Goal: Task Accomplishment & Management: Manage account settings

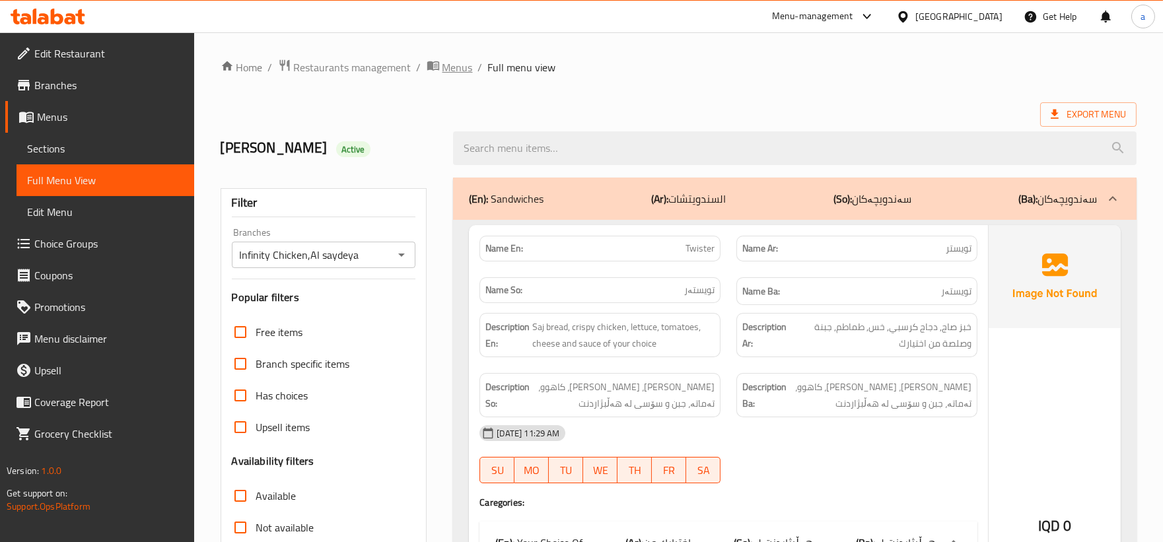
click at [458, 64] on span "Menus" at bounding box center [458, 67] width 30 height 16
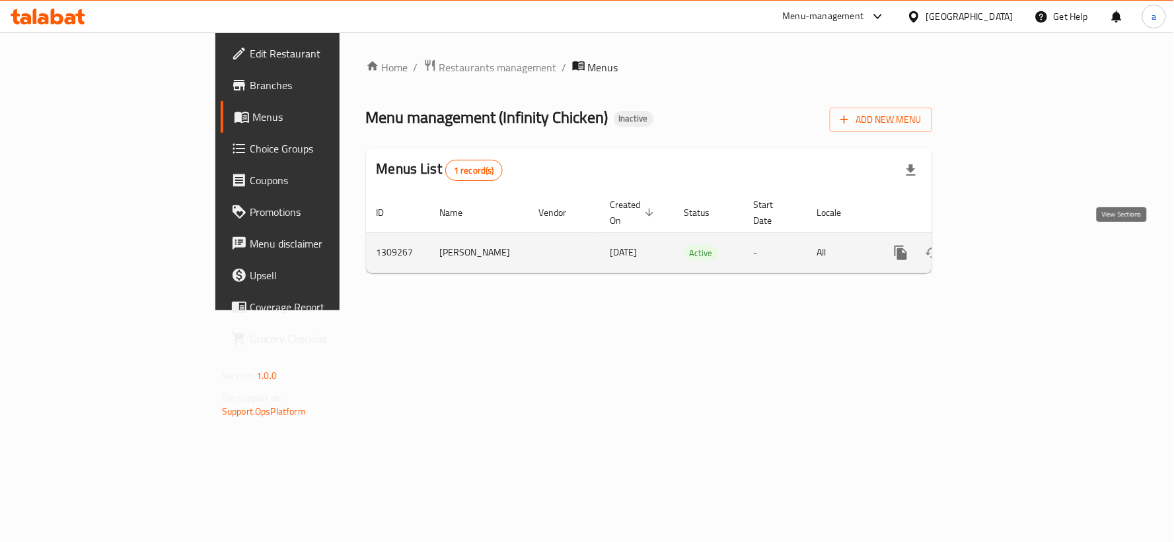
click at [1002, 247] on icon "enhanced table" at bounding box center [996, 253] width 12 height 12
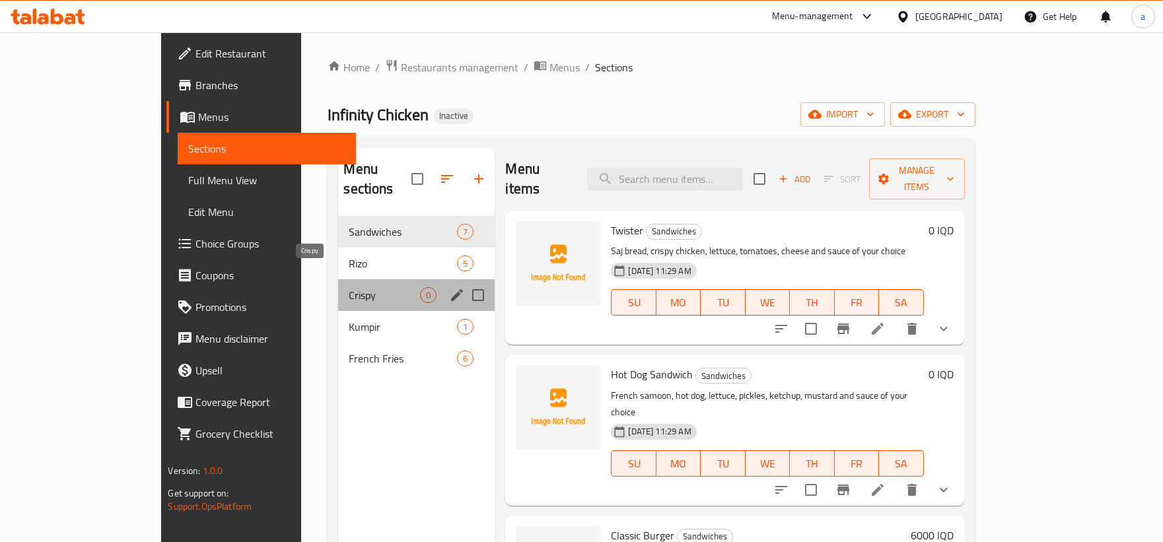
click at [359, 287] on span "Crispy" at bounding box center [384, 295] width 71 height 16
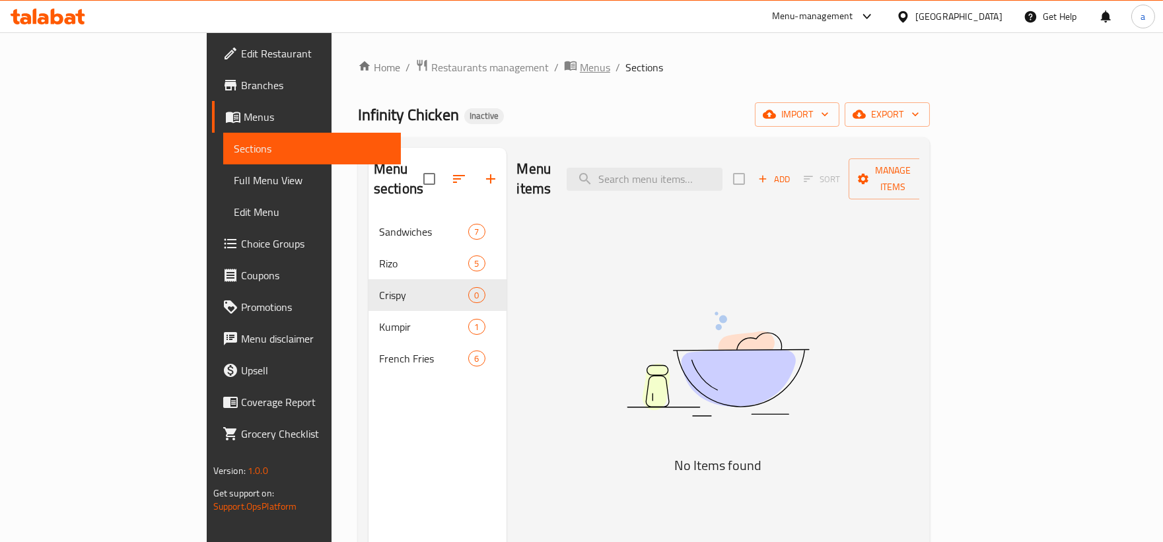
click at [564, 75] on span "breadcrumb" at bounding box center [572, 67] width 16 height 17
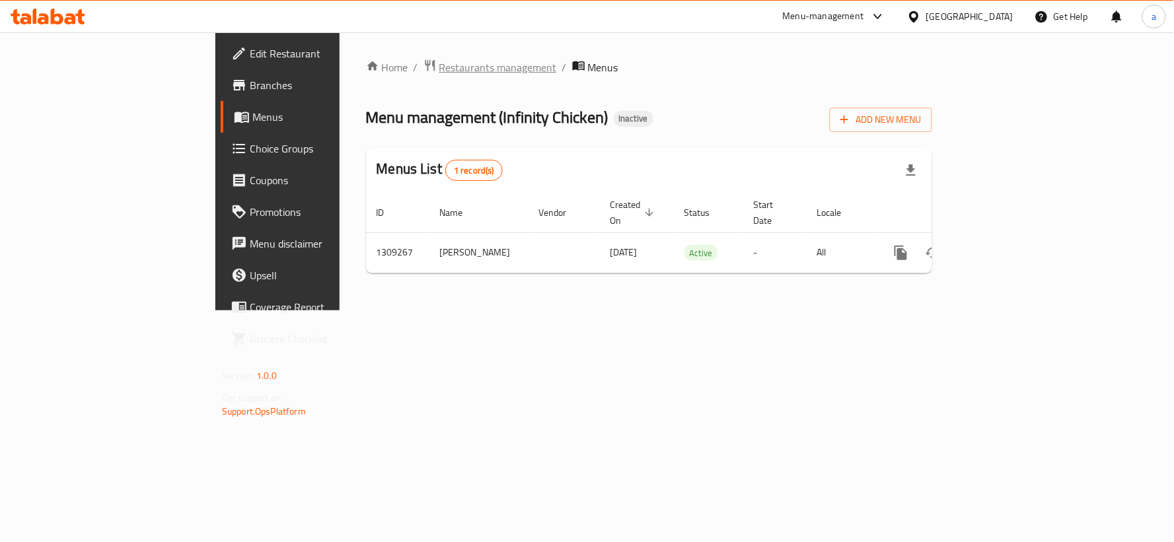
click at [439, 69] on span "Restaurants management" at bounding box center [498, 67] width 118 height 16
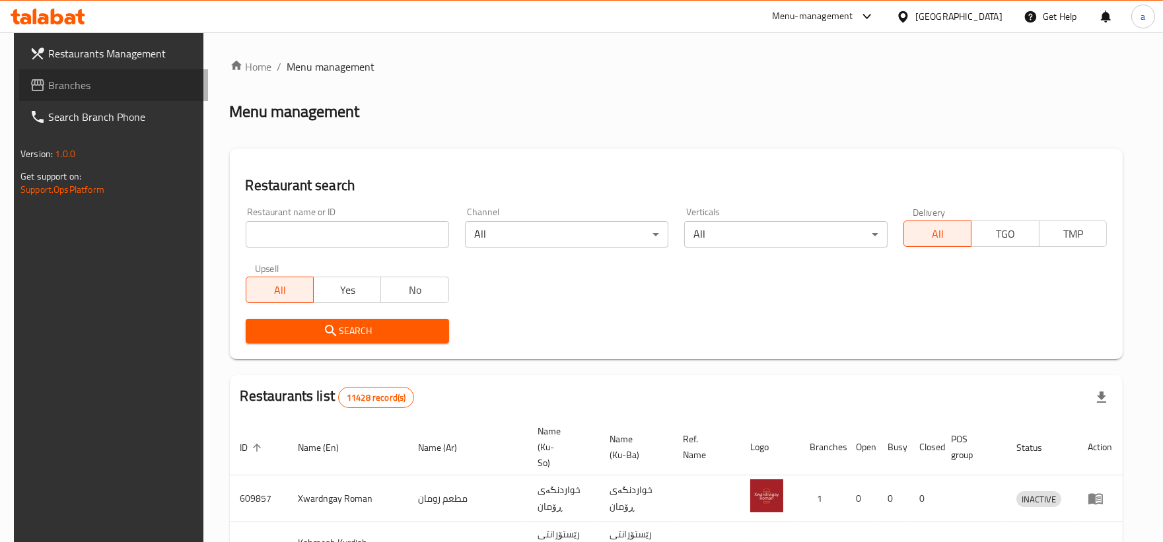
click at [123, 82] on span "Branches" at bounding box center [122, 85] width 149 height 16
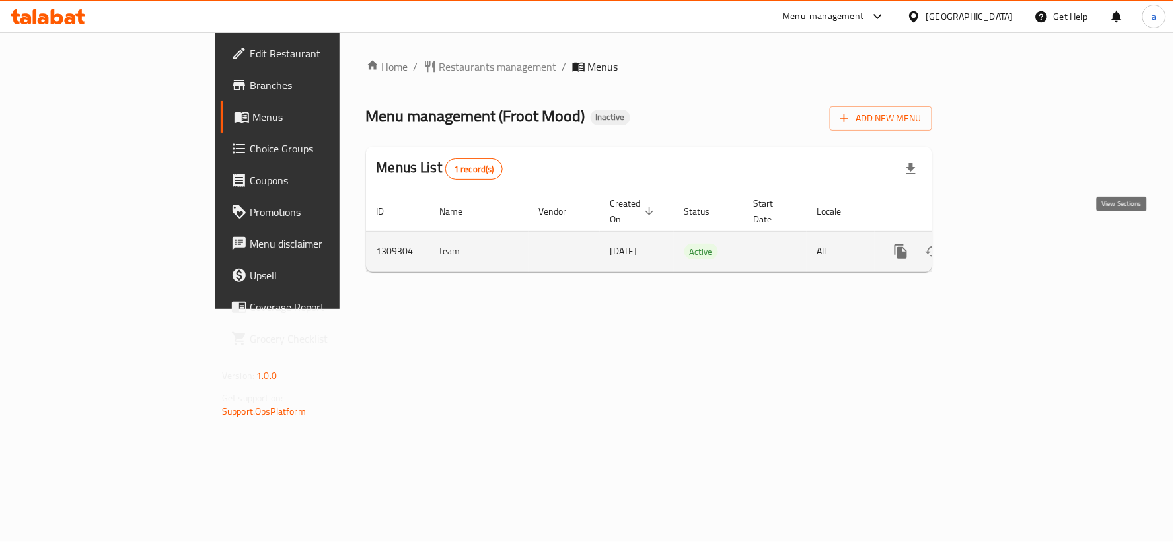
click at [1004, 244] on icon "enhanced table" at bounding box center [996, 252] width 16 height 16
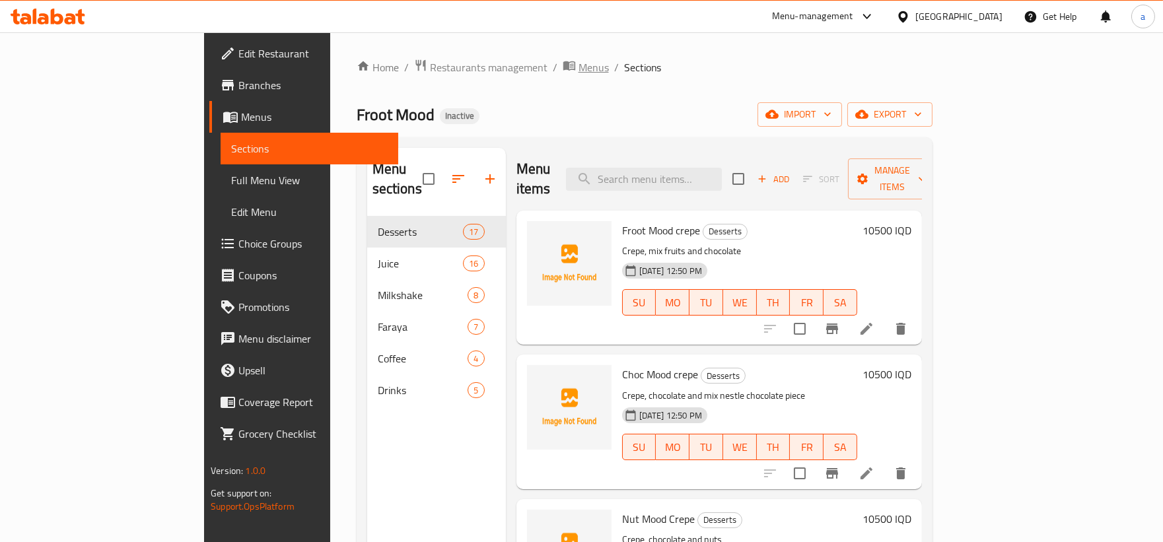
click at [579, 63] on span "Menus" at bounding box center [594, 67] width 30 height 16
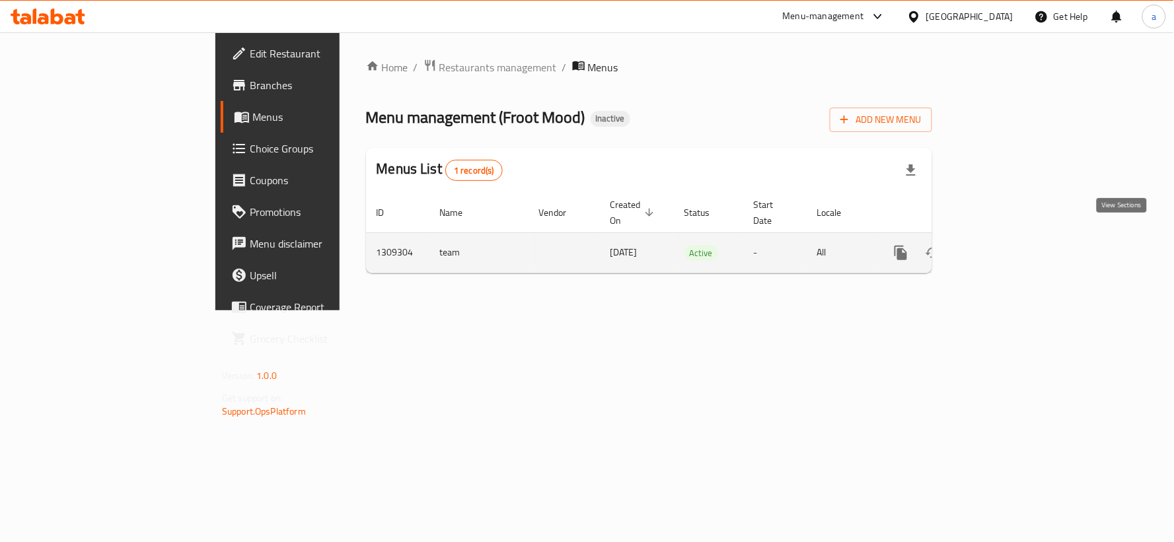
click at [1002, 247] on icon "enhanced table" at bounding box center [996, 253] width 12 height 12
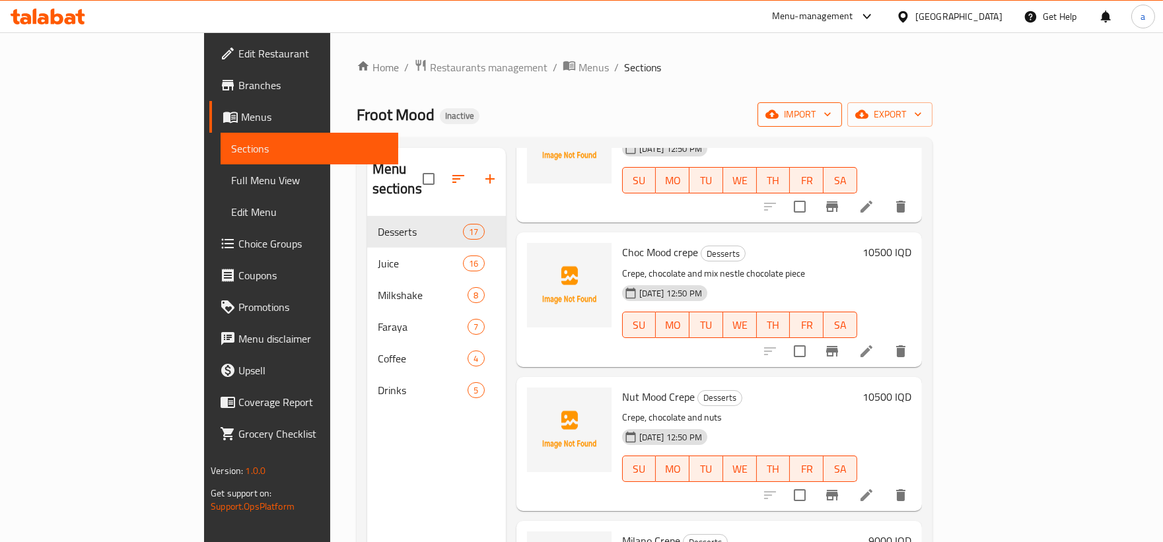
click at [832, 107] on span "import" at bounding box center [799, 114] width 63 height 17
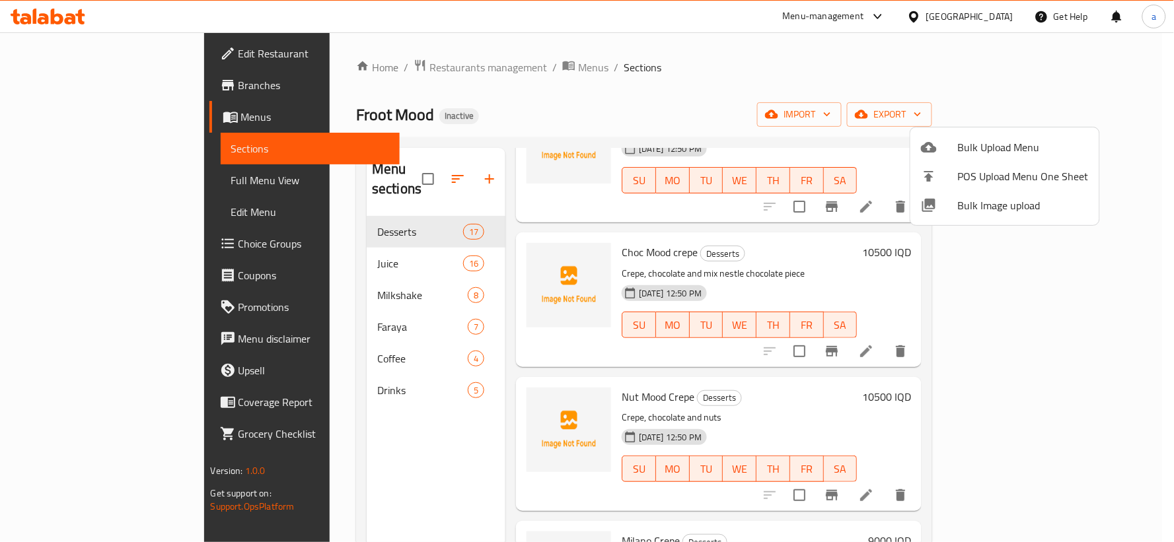
click at [958, 153] on span "Bulk Upload Menu" at bounding box center [1023, 147] width 131 height 16
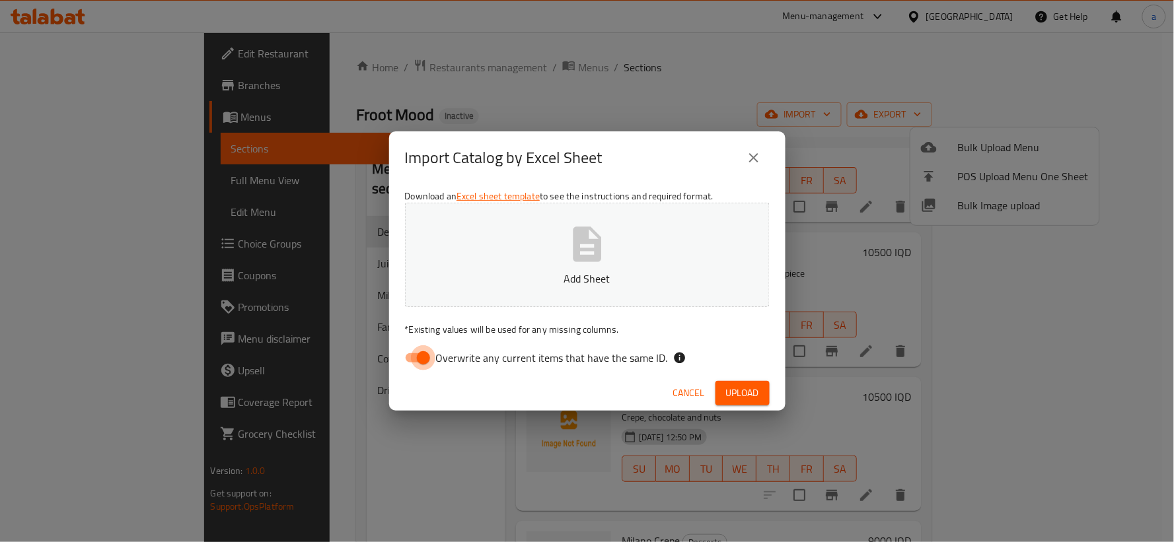
click at [411, 353] on input "Overwrite any current items that have the same ID." at bounding box center [423, 357] width 75 height 25
checkbox input "false"
click at [516, 266] on button "Add Sheet" at bounding box center [587, 255] width 365 height 104
click at [732, 388] on span "Upload" at bounding box center [742, 393] width 33 height 17
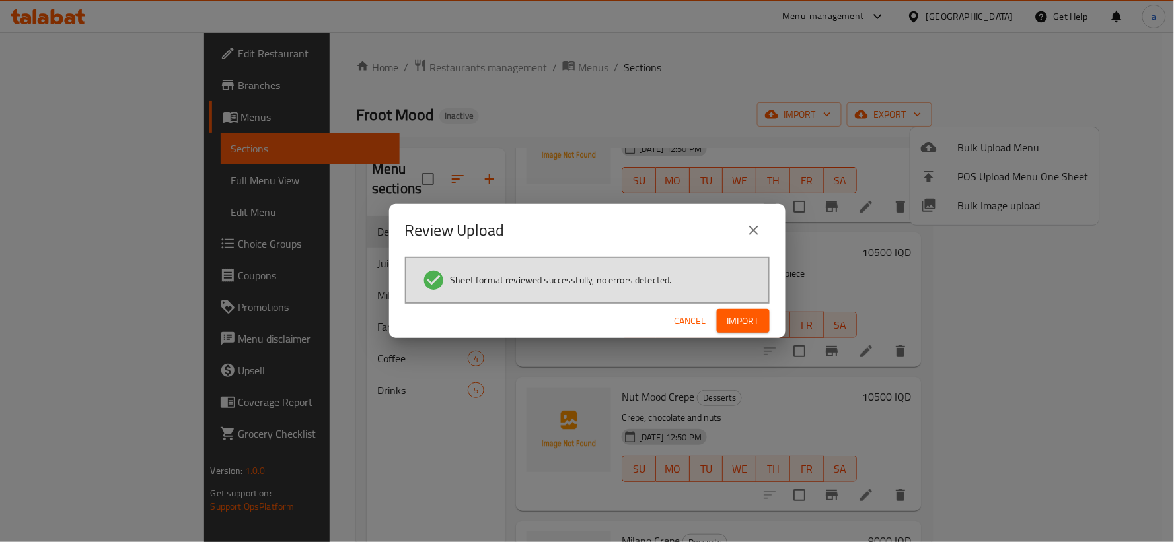
click at [751, 318] on span "Import" at bounding box center [743, 321] width 32 height 17
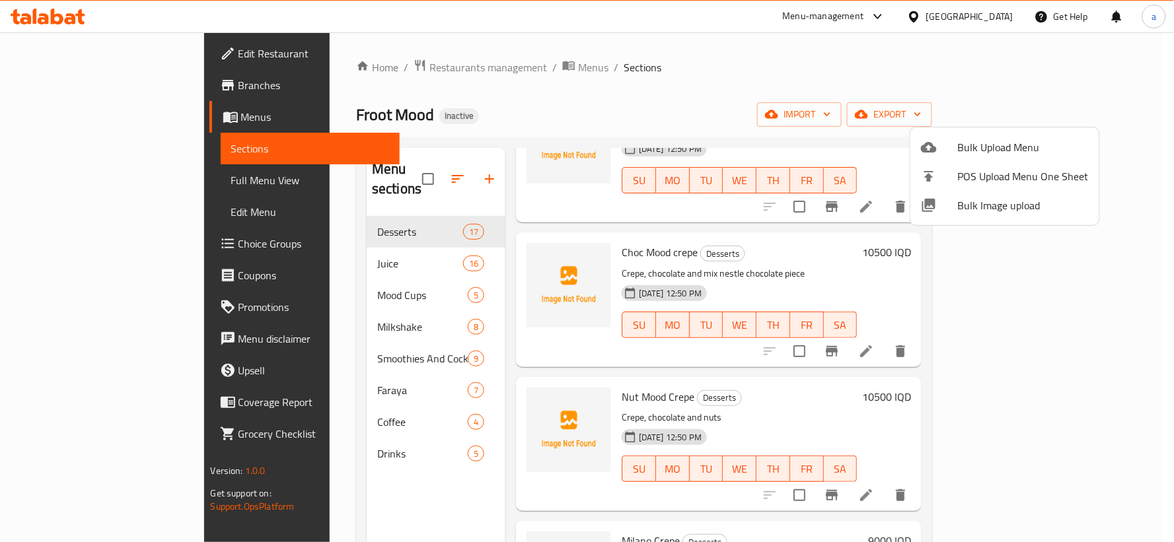
click at [293, 283] on div at bounding box center [587, 271] width 1174 height 542
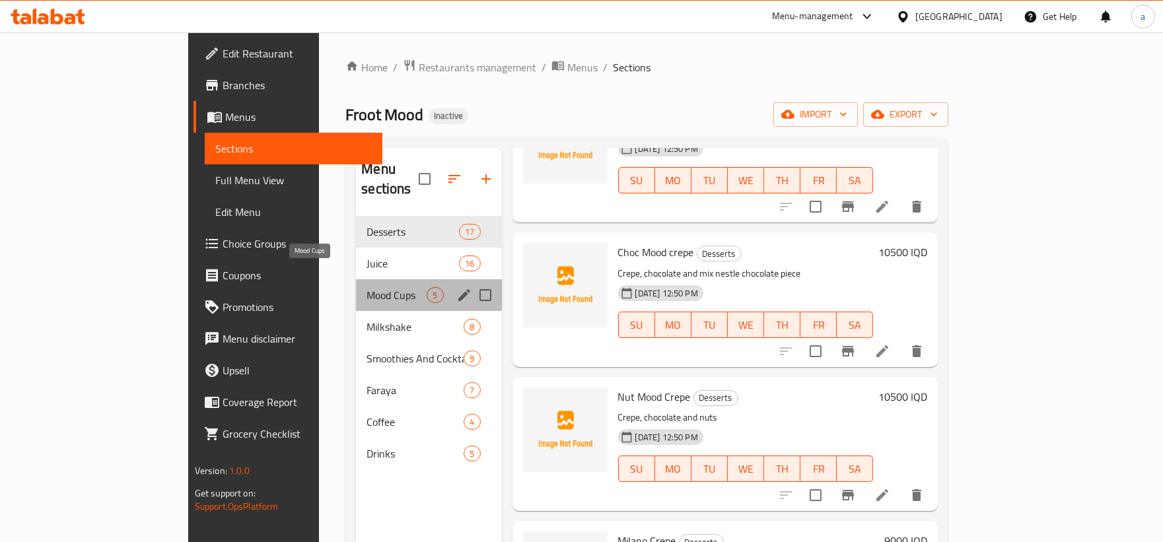
click at [367, 287] on span "Mood Cups" at bounding box center [397, 295] width 60 height 16
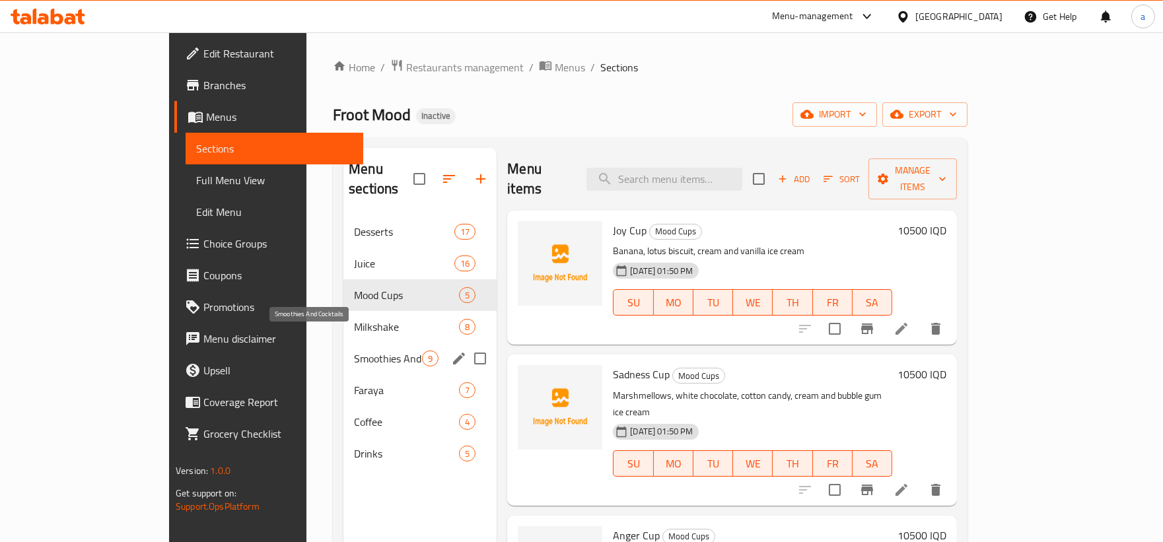
click at [354, 351] on span "Smoothies And Cocktails" at bounding box center [388, 359] width 68 height 16
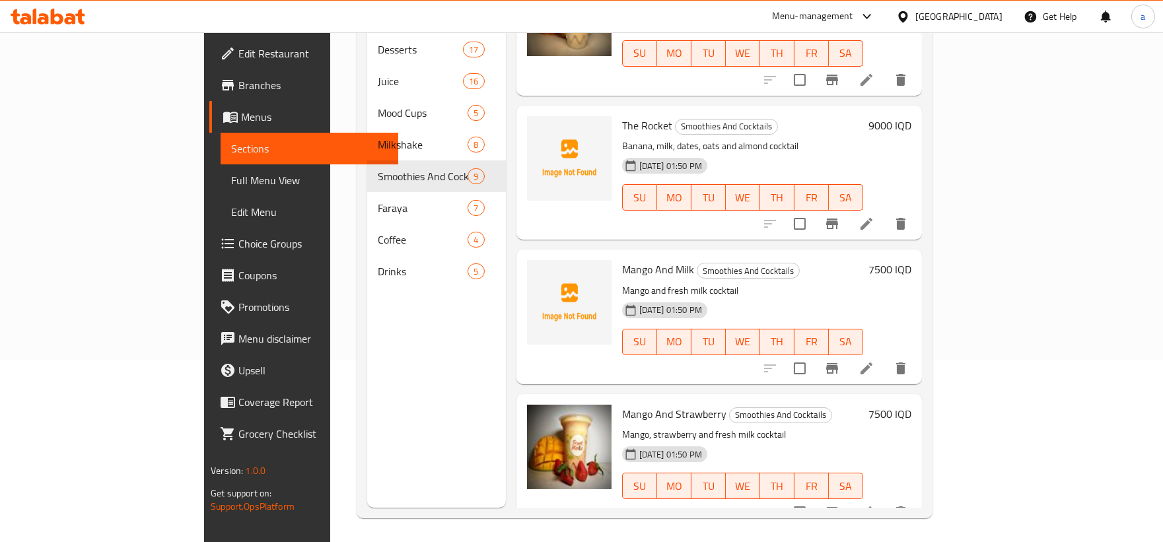
scroll to position [185, 0]
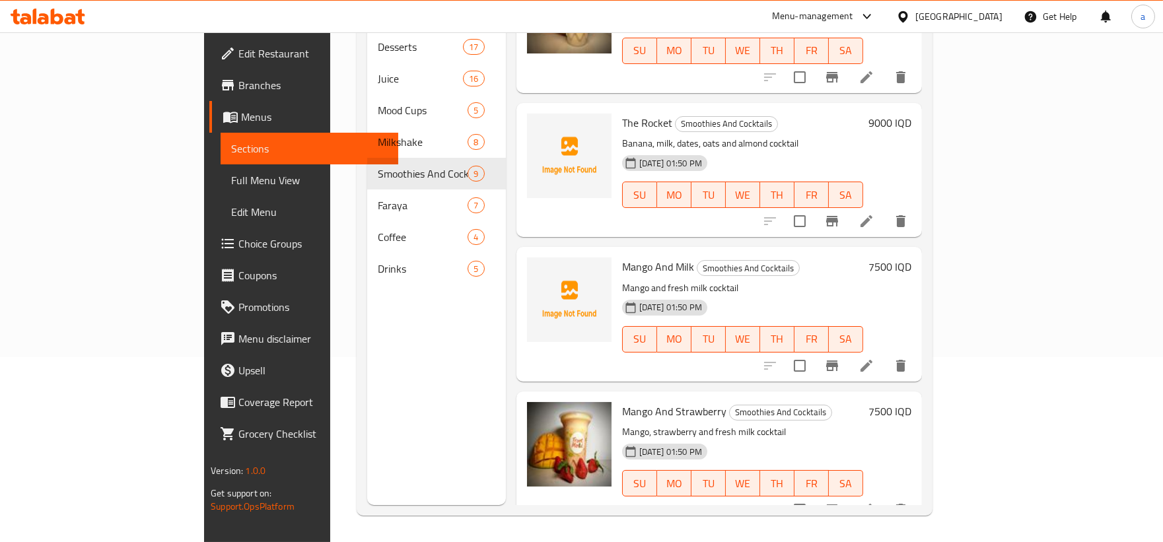
click at [367, 316] on div "Menu sections Desserts 17 Juice 16 Mood Cups 5 Milkshake 8 Smoothies And Cockta…" at bounding box center [436, 234] width 139 height 542
drag, startPoint x: 572, startPoint y: 243, endPoint x: 642, endPoint y: 249, distance: 70.3
click at [642, 257] on span "Mango And Milk" at bounding box center [658, 267] width 72 height 20
copy span "Mango And Milk"
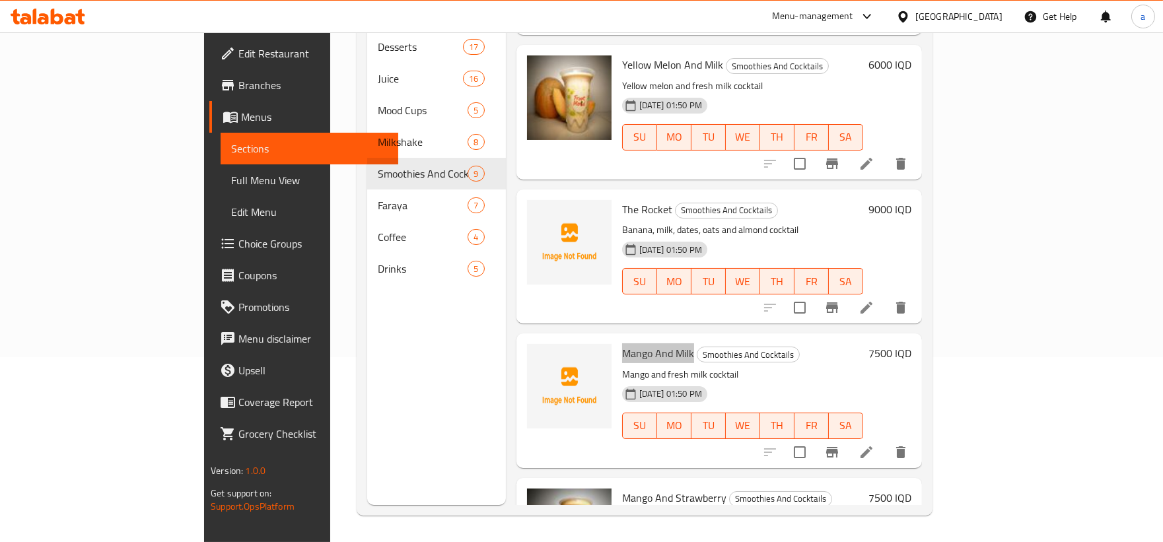
scroll to position [666, 0]
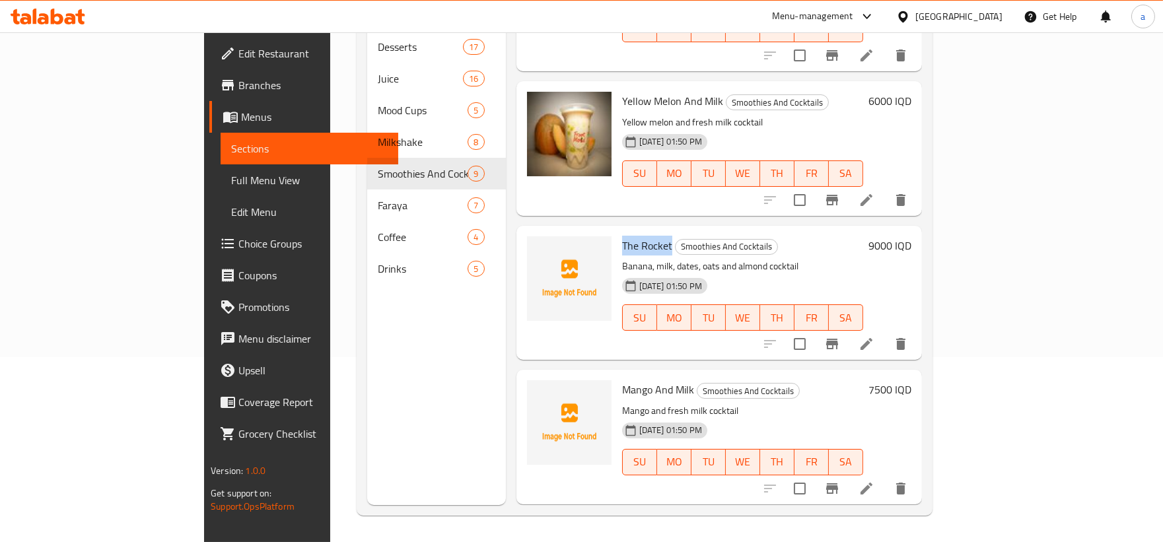
drag, startPoint x: 571, startPoint y: 221, endPoint x: 618, endPoint y: 222, distance: 46.9
click at [622, 236] on span "The Rocket" at bounding box center [647, 246] width 50 height 20
copy span "The Rocket"
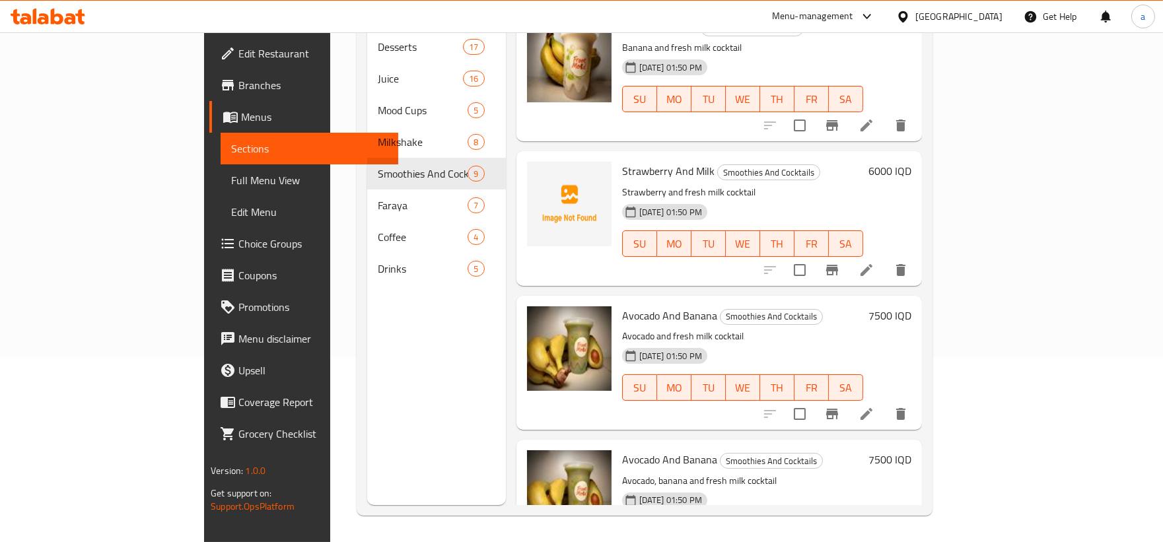
scroll to position [0, 0]
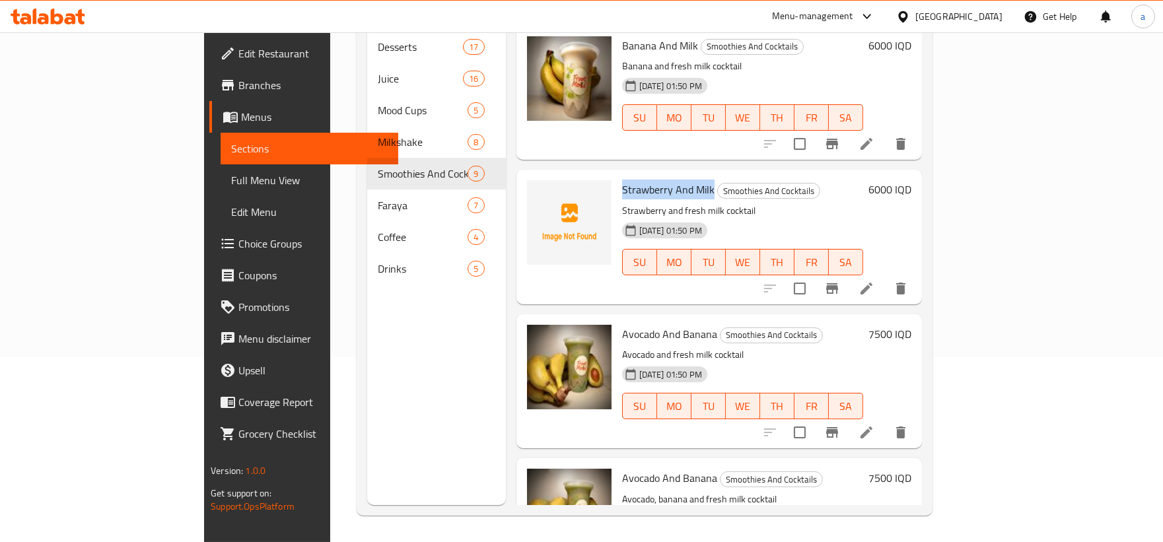
drag, startPoint x: 570, startPoint y: 168, endPoint x: 661, endPoint y: 172, distance: 91.2
click at [661, 180] on h6 "Strawberry And Milk Smoothies And Cocktails" at bounding box center [742, 189] width 241 height 18
copy span "Strawberry And Milk"
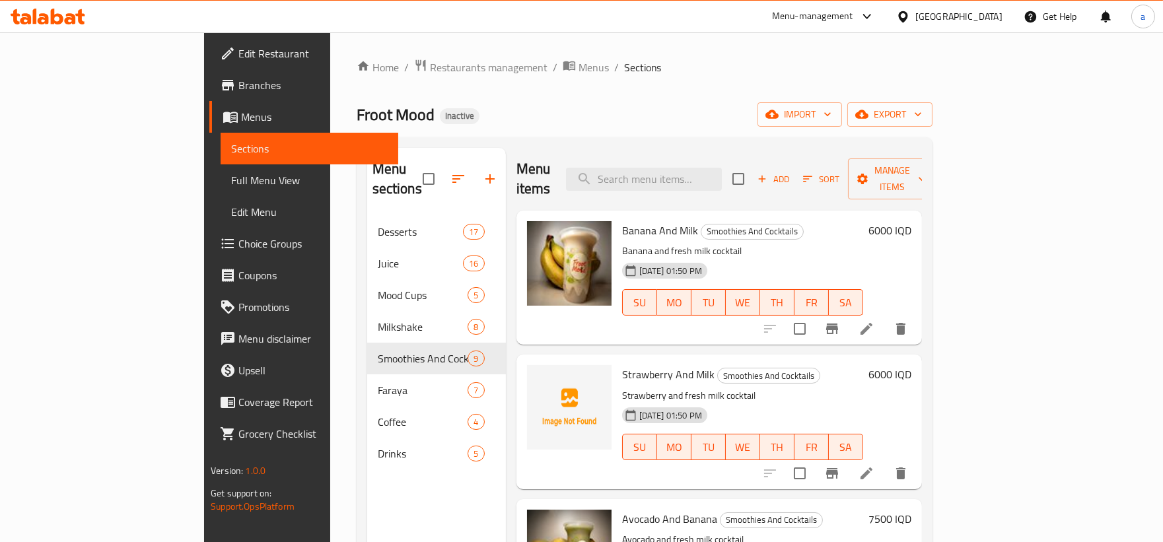
drag, startPoint x: 645, startPoint y: 135, endPoint x: 633, endPoint y: 129, distance: 13.9
click at [645, 135] on div "Home / Restaurants management / Menus / Sections Froot Mood Inactive import exp…" at bounding box center [645, 380] width 576 height 642
click at [231, 186] on span "Full Menu View" at bounding box center [309, 180] width 157 height 16
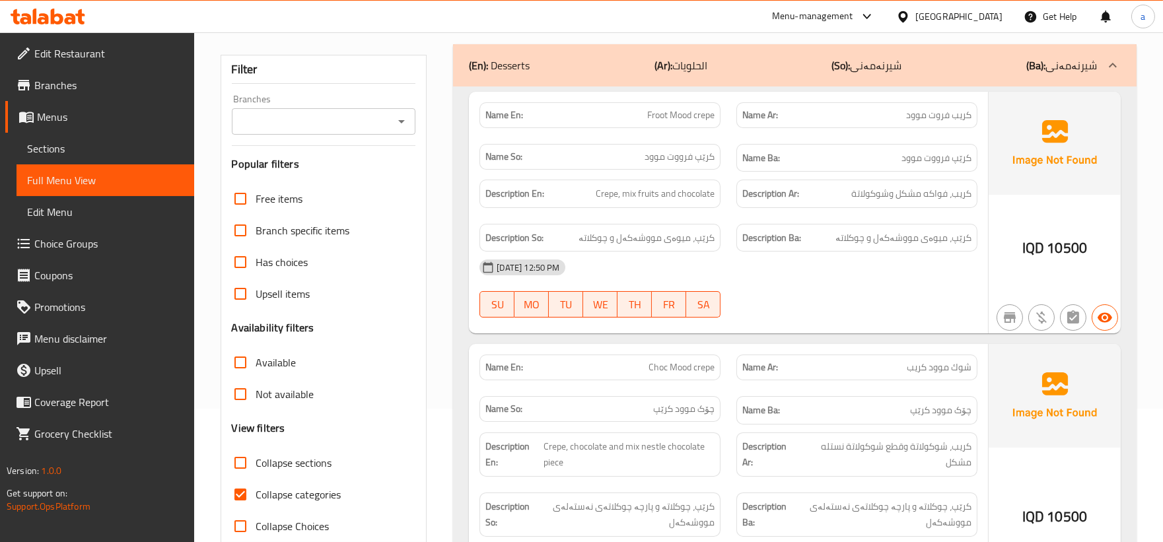
scroll to position [244, 0]
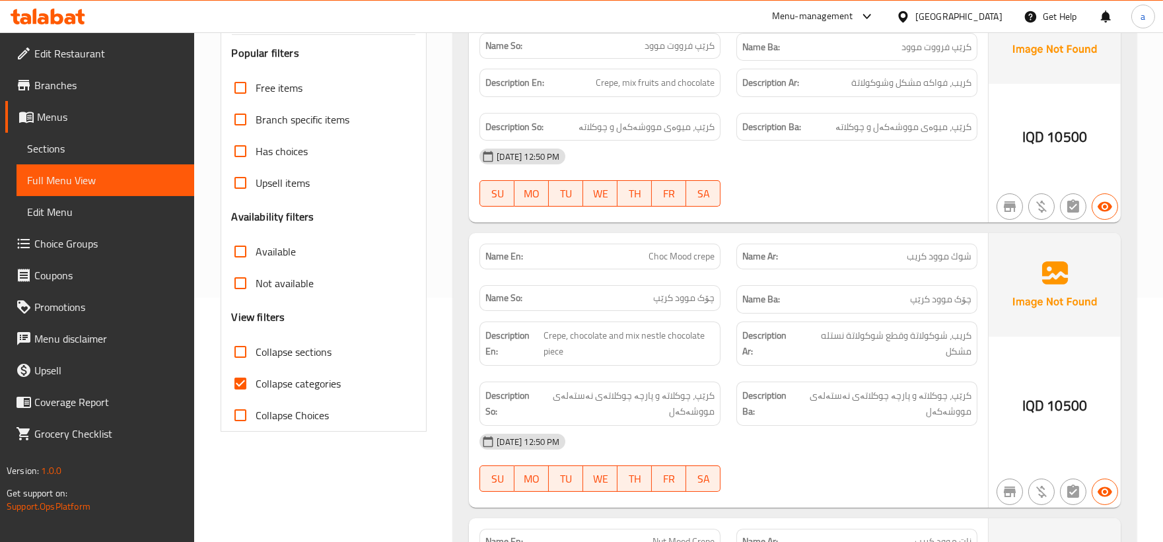
click at [246, 376] on input "Collapse categories" at bounding box center [241, 384] width 32 height 32
checkbox input "false"
click at [238, 360] on input "Collapse sections" at bounding box center [241, 352] width 32 height 32
checkbox input "true"
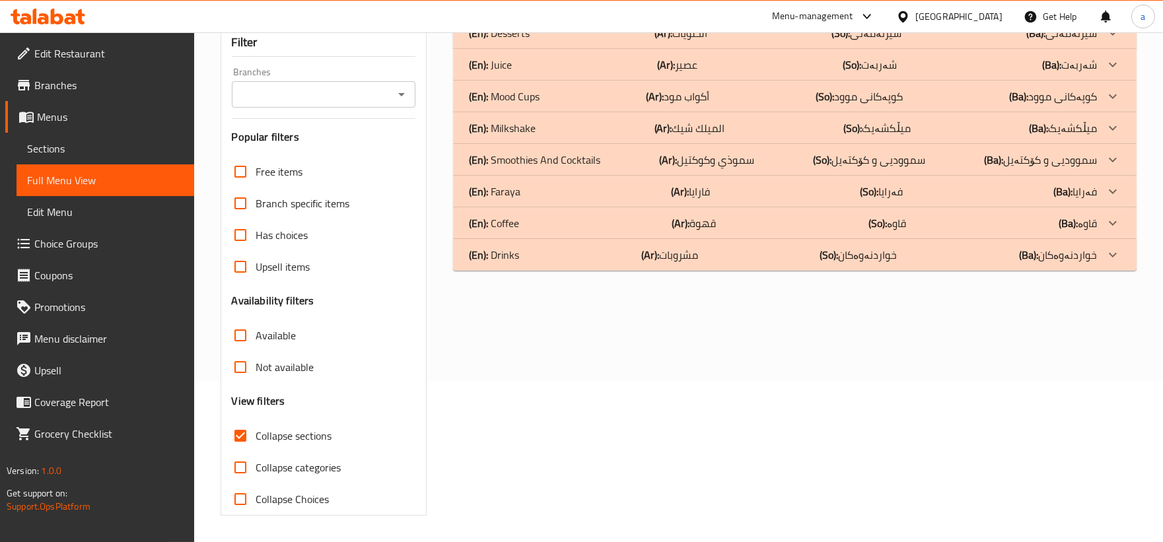
scroll to position [160, 0]
click at [530, 41] on p "(En): Smoothies And Cocktails" at bounding box center [499, 33] width 61 height 16
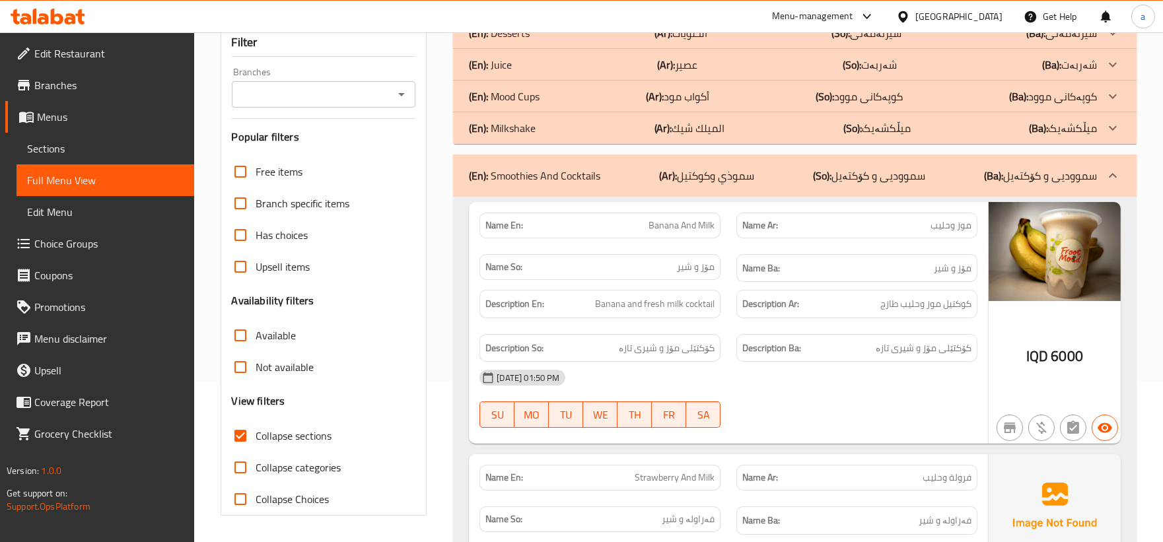
click at [599, 49] on div "(En): Mood Cups (Ar): أكواب مود (So): کوپەکانی موود (Ba): کوپەکانی موود" at bounding box center [795, 33] width 684 height 32
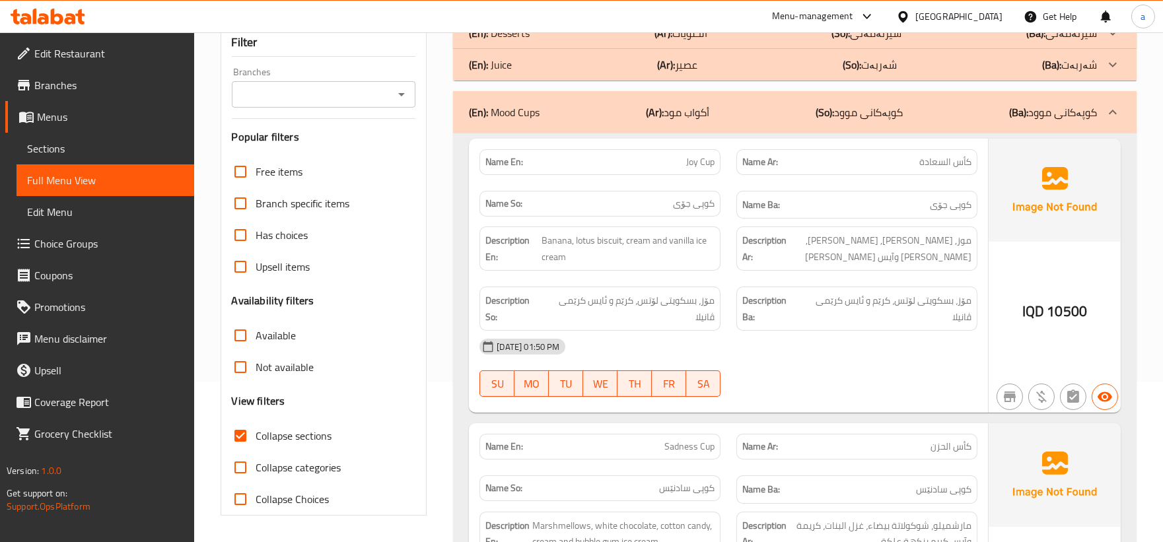
click at [398, 100] on div "Branches" at bounding box center [324, 94] width 184 height 26
click at [398, 99] on icon "Open" at bounding box center [402, 95] width 16 height 16
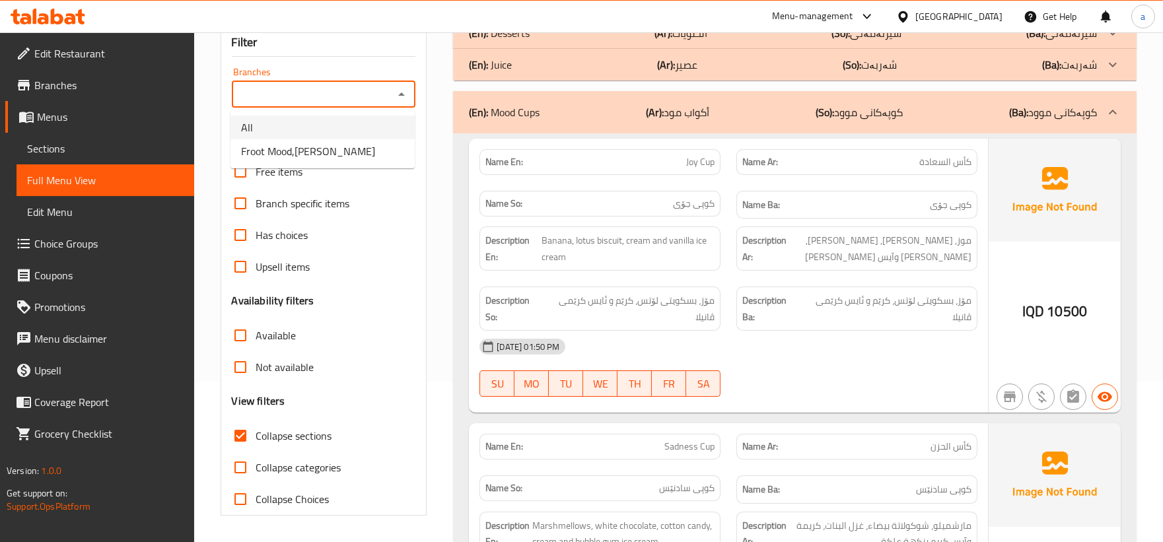
click at [384, 137] on li "All" at bounding box center [323, 128] width 184 height 24
click at [384, 137] on h3 "Popular filters" at bounding box center [324, 136] width 184 height 15
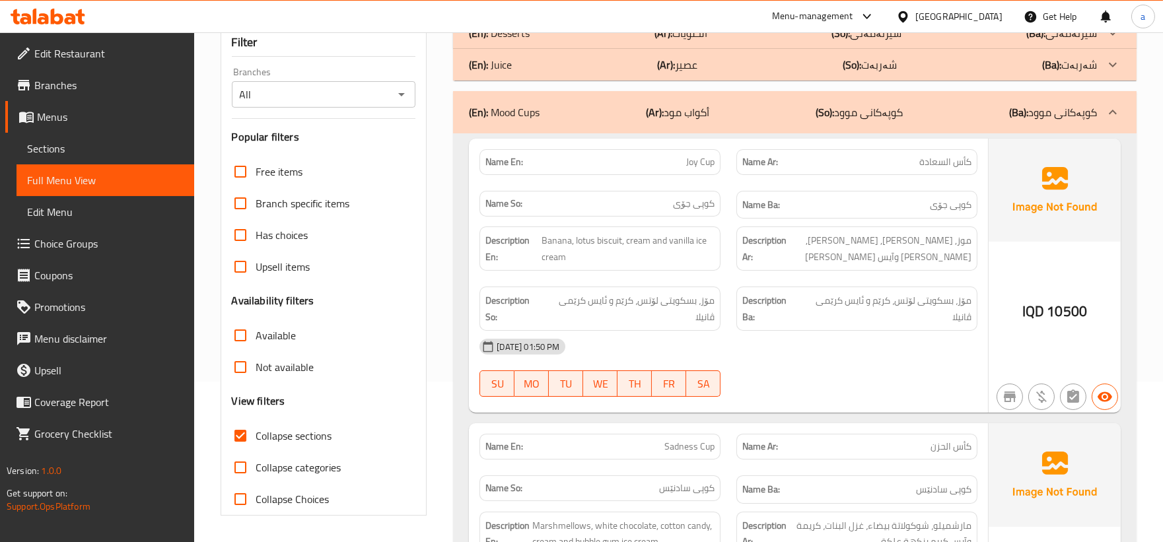
drag, startPoint x: 402, startPoint y: 93, endPoint x: 403, endPoint y: 101, distance: 8.0
click at [403, 95] on icon "Open" at bounding box center [402, 95] width 16 height 16
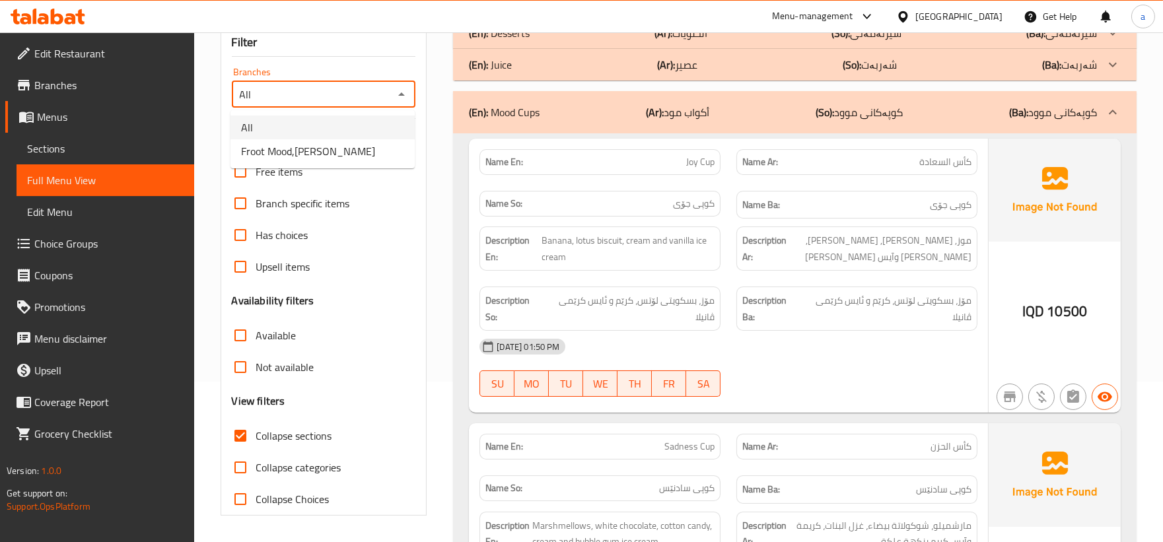
click at [378, 143] on li "Froot Mood,[PERSON_NAME]" at bounding box center [323, 151] width 184 height 24
type input "Froot Mood,[PERSON_NAME]"
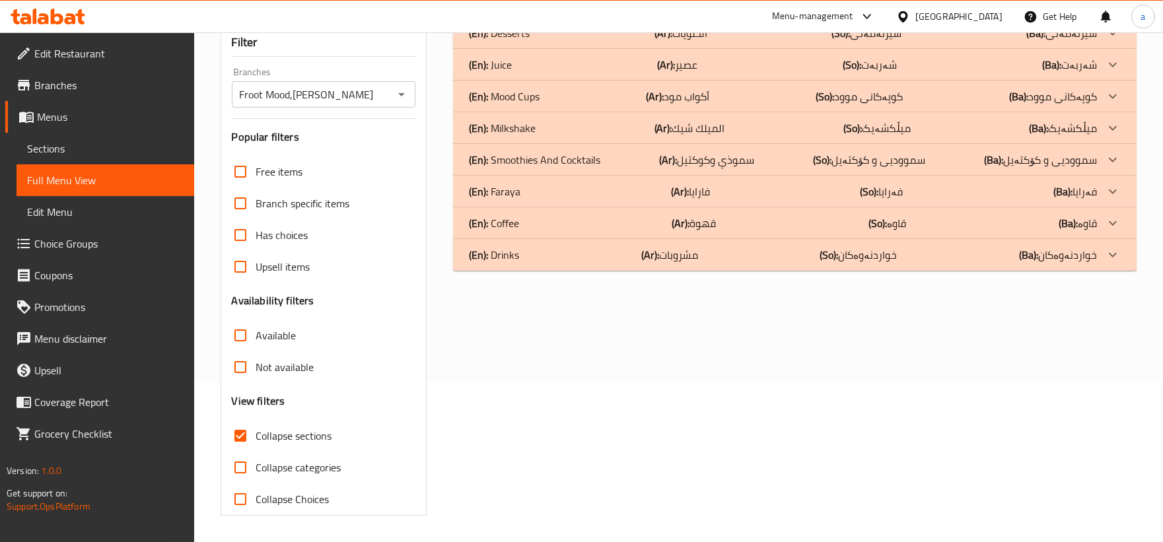
click at [524, 41] on p "(En): Smoothies And Cocktails" at bounding box center [499, 33] width 61 height 16
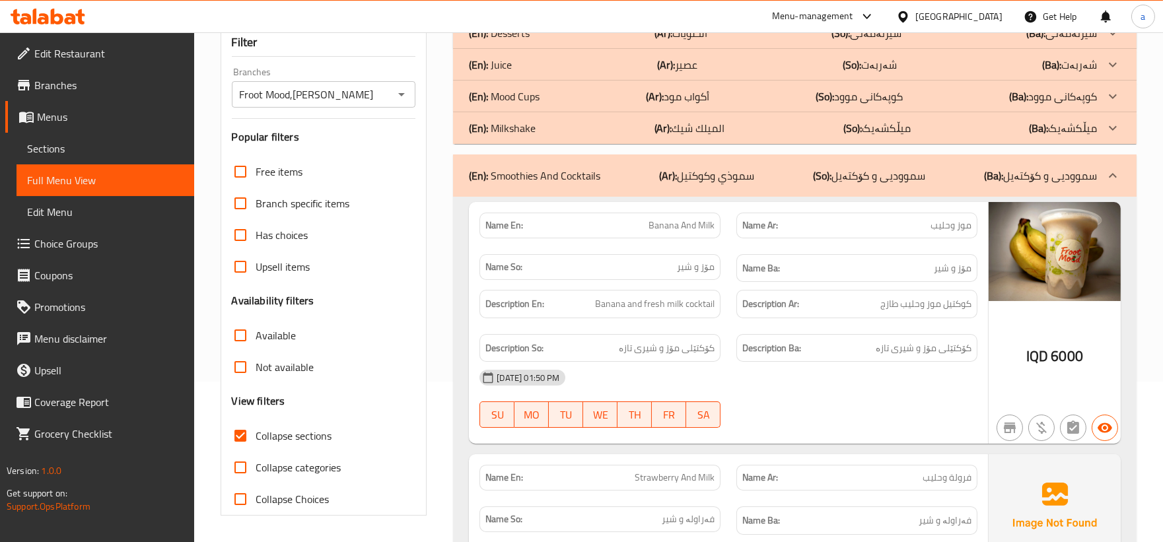
click at [573, 41] on div "(En): Mood Cups (Ar): أكواب مود (So): کوپەکانی موود (Ba): کوپەکانی موود" at bounding box center [783, 33] width 628 height 16
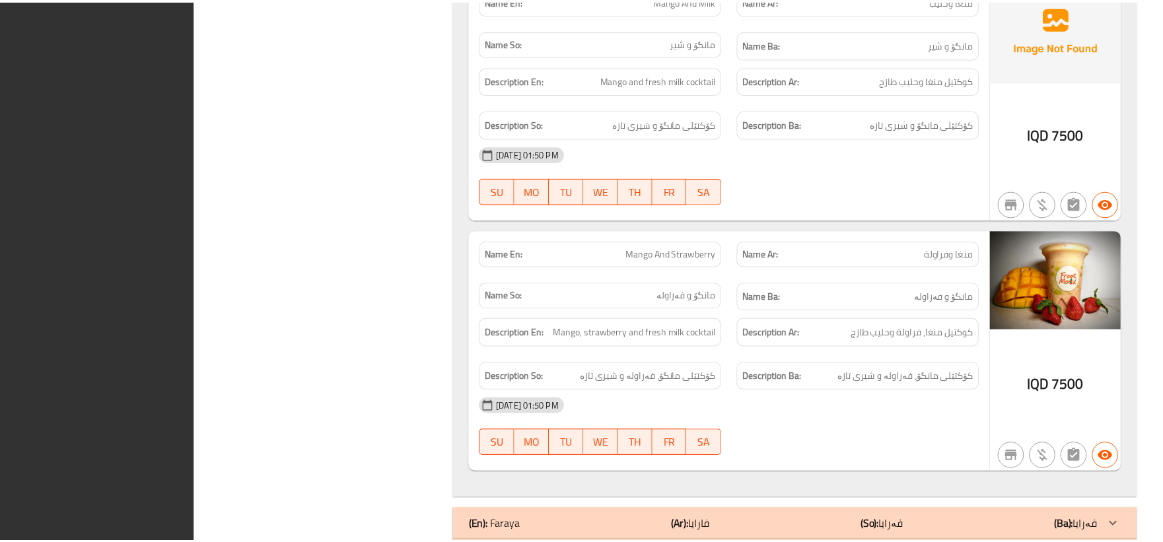
scroll to position [3758, 0]
